Goal: Task Accomplishment & Management: Complete application form

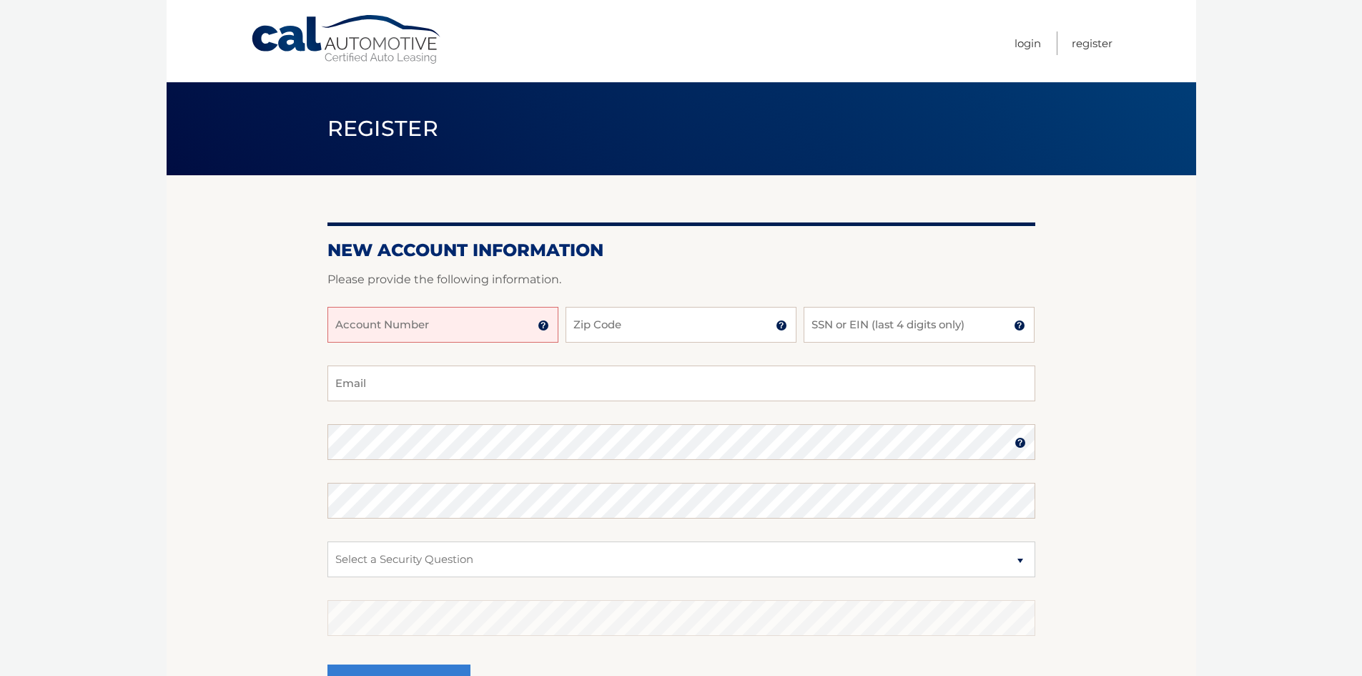
click at [416, 322] on input "Account Number" at bounding box center [443, 325] width 231 height 36
paste input "44455983625"
type input "44455983625"
click at [614, 327] on input "Zip Code" at bounding box center [681, 325] width 231 height 36
type input "07083"
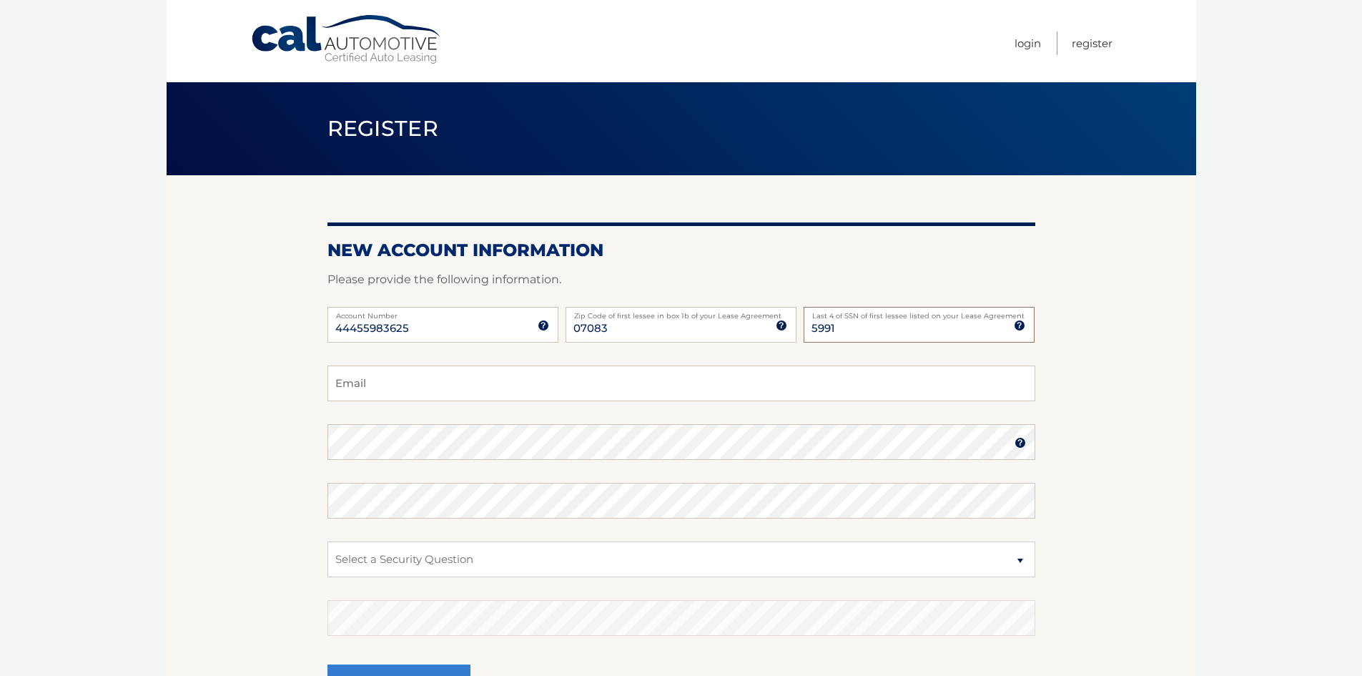
type input "5991"
type input "f.samson9@gmail.com"
click at [566, 564] on select "Select a Security Question What was the name of your elementary school? What is…" at bounding box center [682, 559] width 708 height 36
select select "3"
click at [328, 541] on select "Select a Security Question What was the name of your elementary school? What is…" at bounding box center [682, 559] width 708 height 36
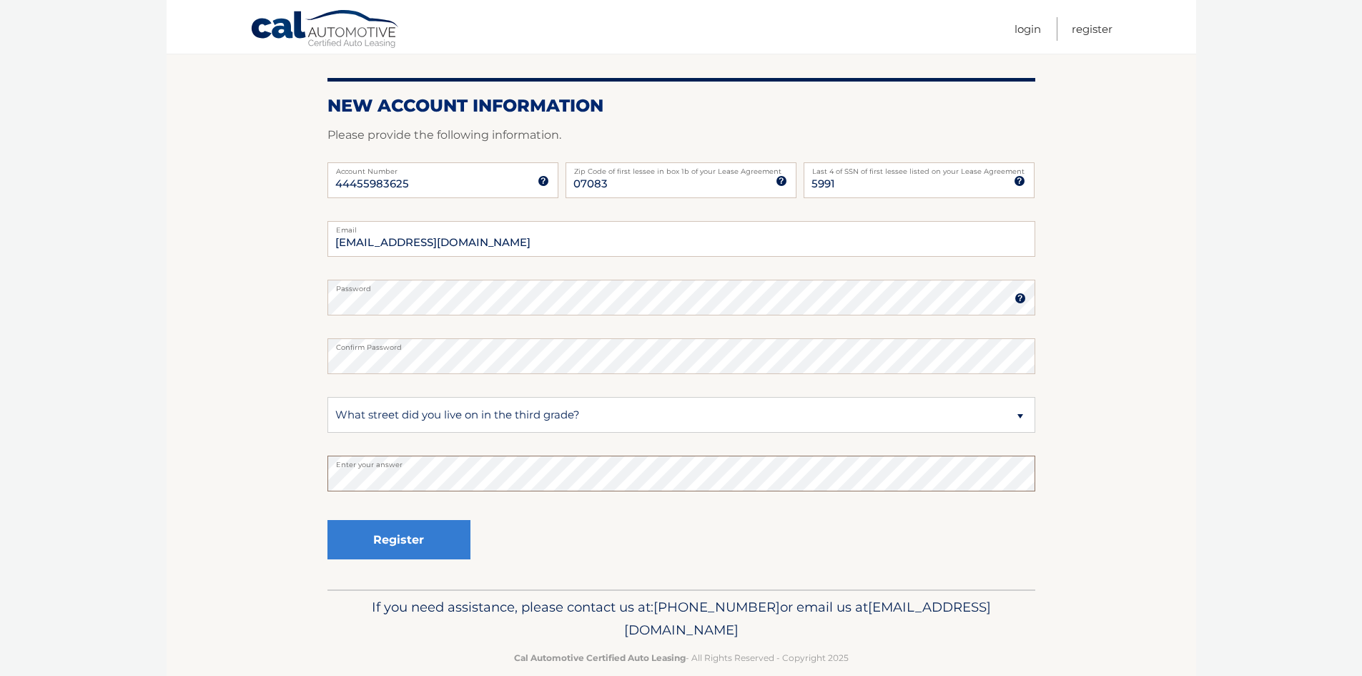
scroll to position [167, 0]
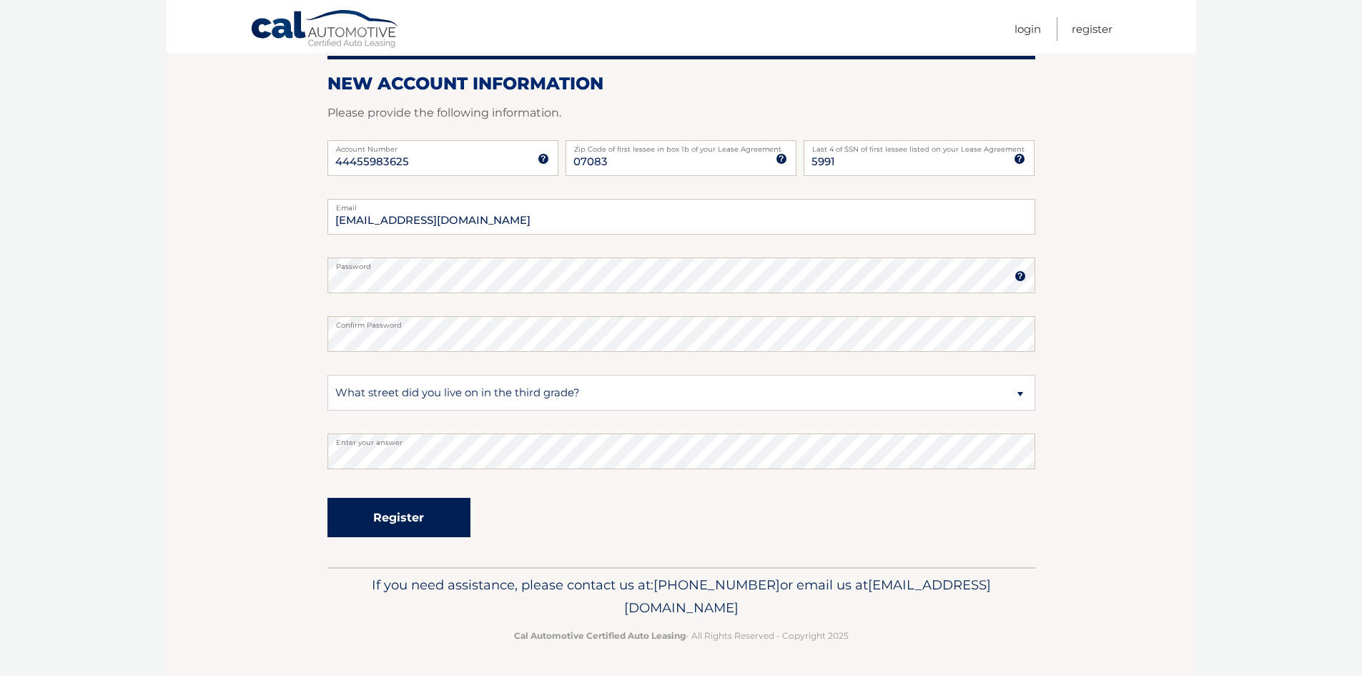
click at [434, 523] on button "Register" at bounding box center [399, 517] width 143 height 39
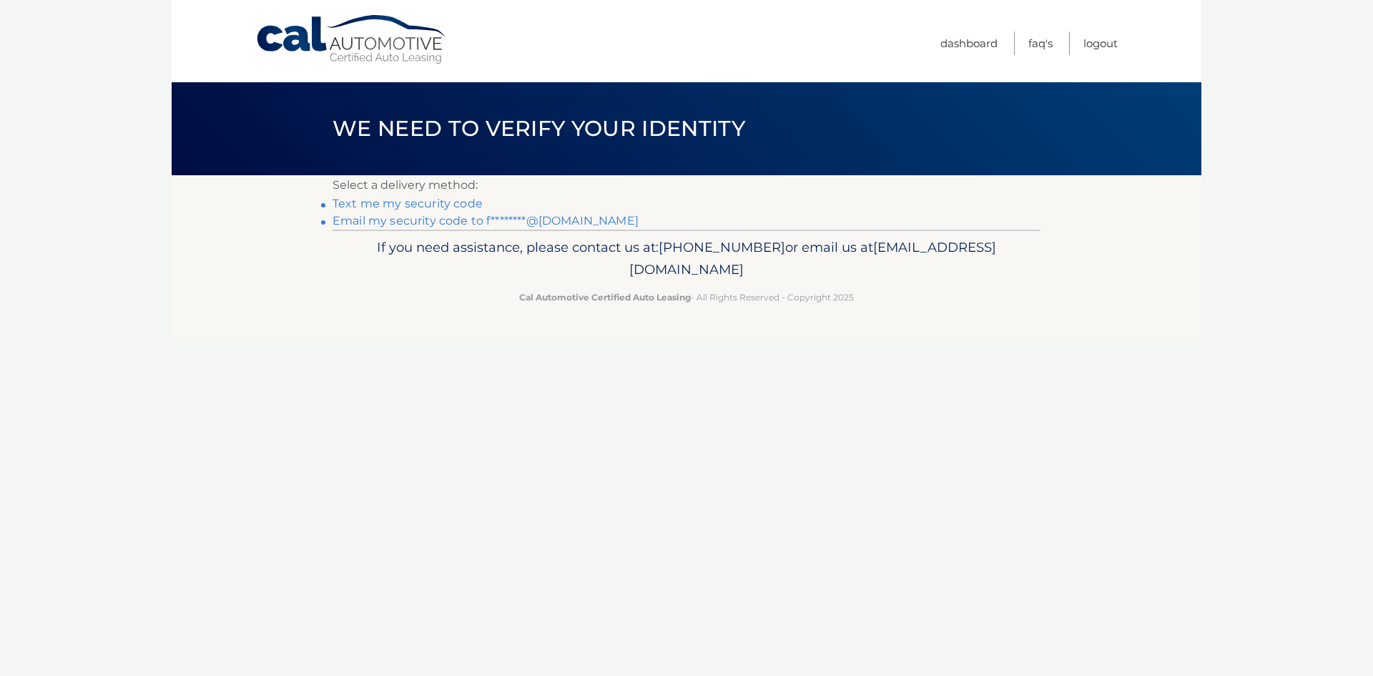
click at [416, 202] on link "Text me my security code" at bounding box center [408, 204] width 150 height 14
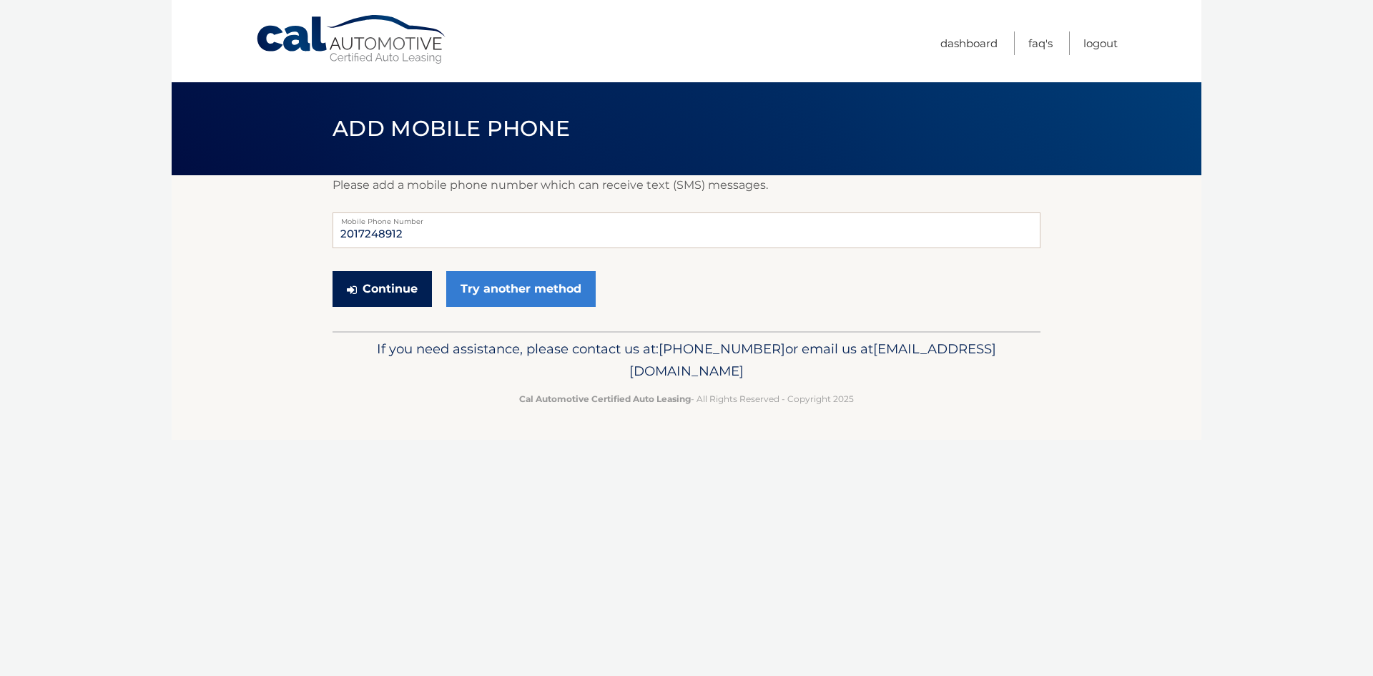
click at [411, 298] on button "Continue" at bounding box center [382, 289] width 99 height 36
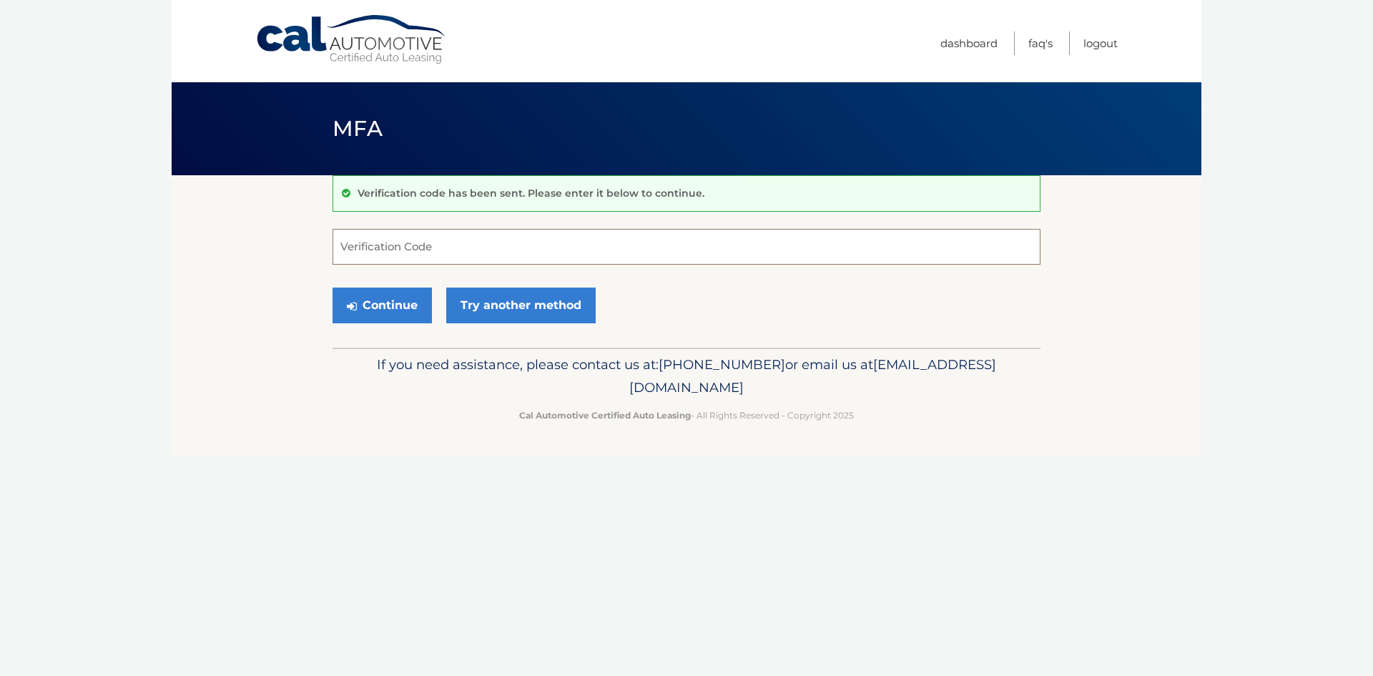
click at [460, 245] on input "Verification Code" at bounding box center [687, 247] width 708 height 36
type input "803289"
click at [387, 313] on button "Continue" at bounding box center [382, 306] width 99 height 36
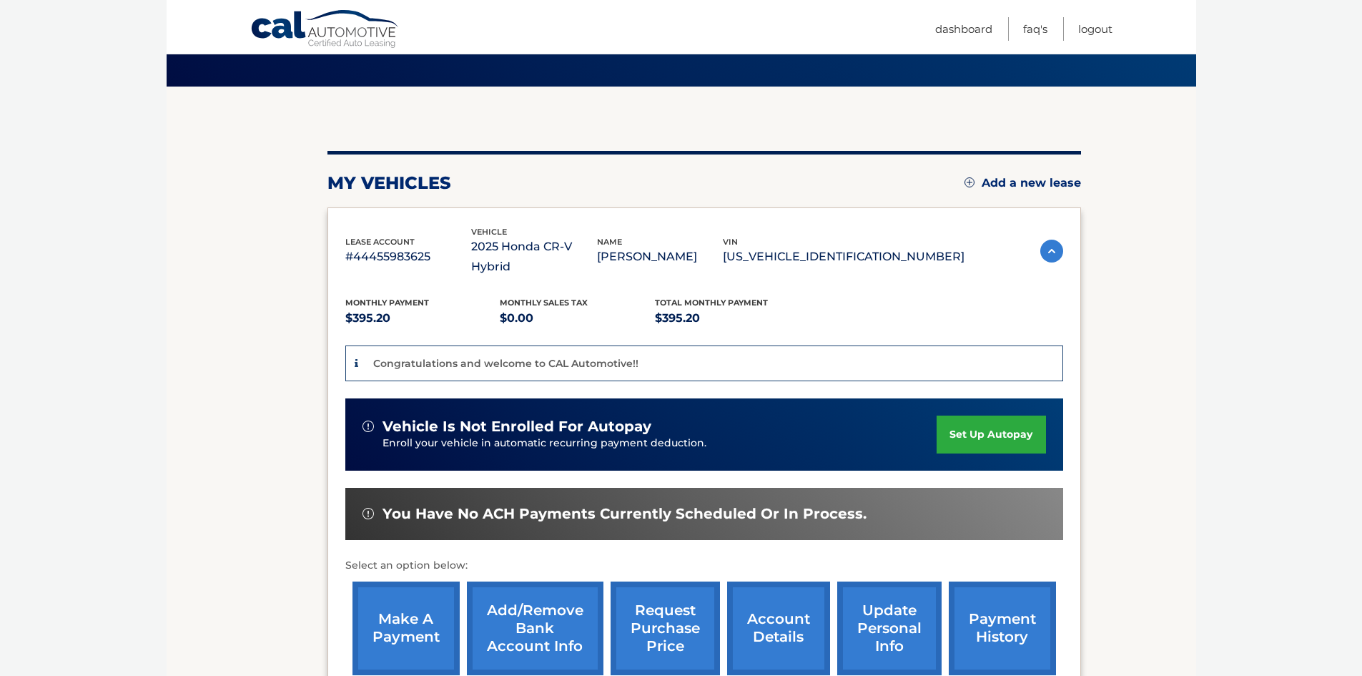
scroll to position [245, 0]
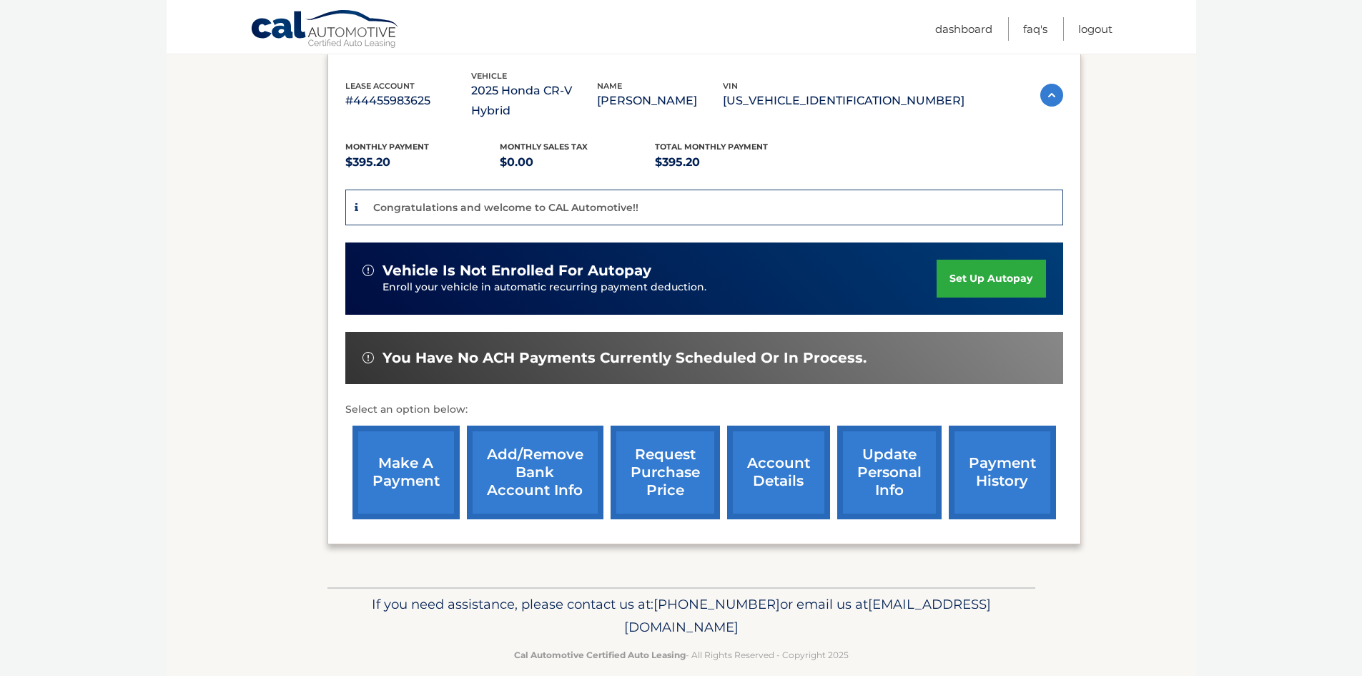
click at [1136, 423] on section "You are registered for this site, but you haven't enrolled in online payments. …" at bounding box center [682, 259] width 1030 height 657
click at [180, 441] on section "You are registered for this site, but you haven't enrolled in online payments. …" at bounding box center [682, 259] width 1030 height 657
click at [111, 431] on html "Cal Automotive Menu Dashboard FAQ's Logout" at bounding box center [681, 93] width 1362 height 676
